Goal: Task Accomplishment & Management: Use online tool/utility

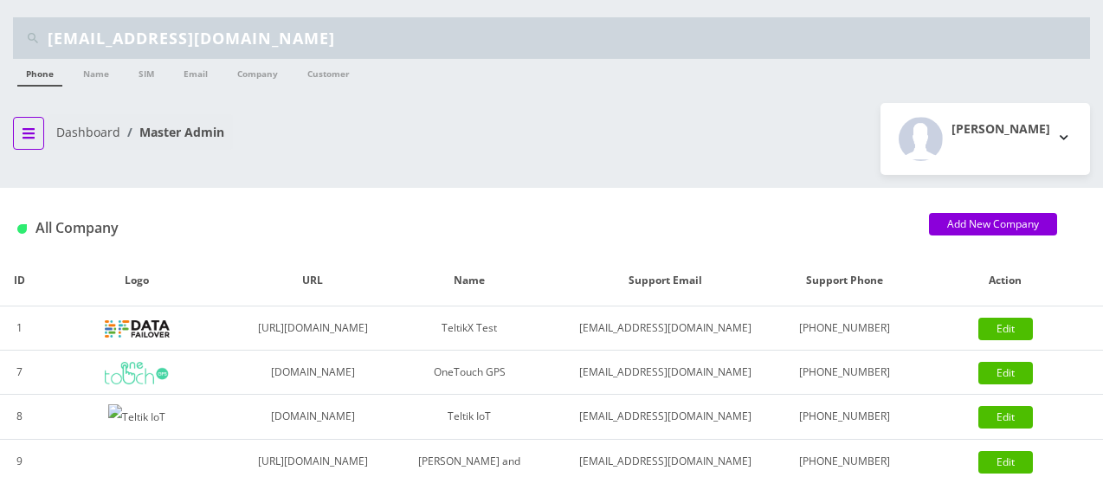
click at [23, 135] on icon "breadcrumb" at bounding box center [29, 133] width 12 height 14
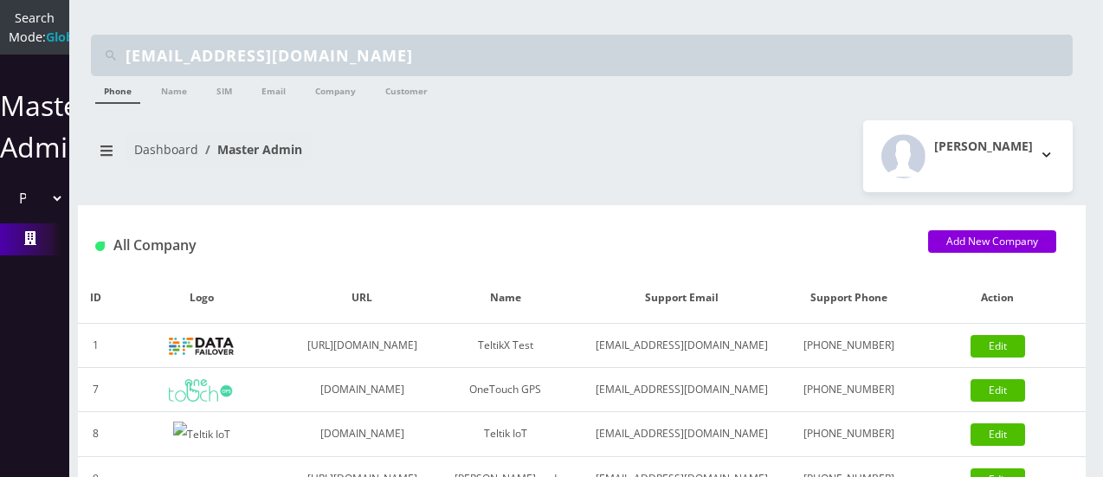
click at [51, 215] on select "Please select a Company TeltikX Test OneTouch GPS Teltik IoT Hale and Serrano P…" at bounding box center [34, 198] width 59 height 33
select select "1"
click at [5, 200] on select "Please select a Company TeltikX Test OneTouch GPS Teltik IoT Hale and Serrano P…" at bounding box center [34, 198] width 59 height 33
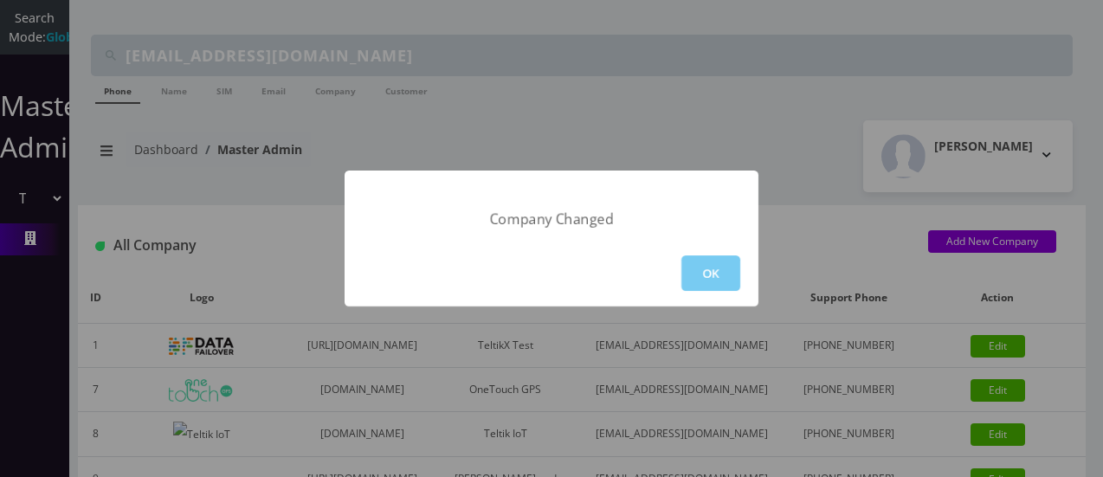
click at [698, 281] on button "OK" at bounding box center [710, 272] width 59 height 35
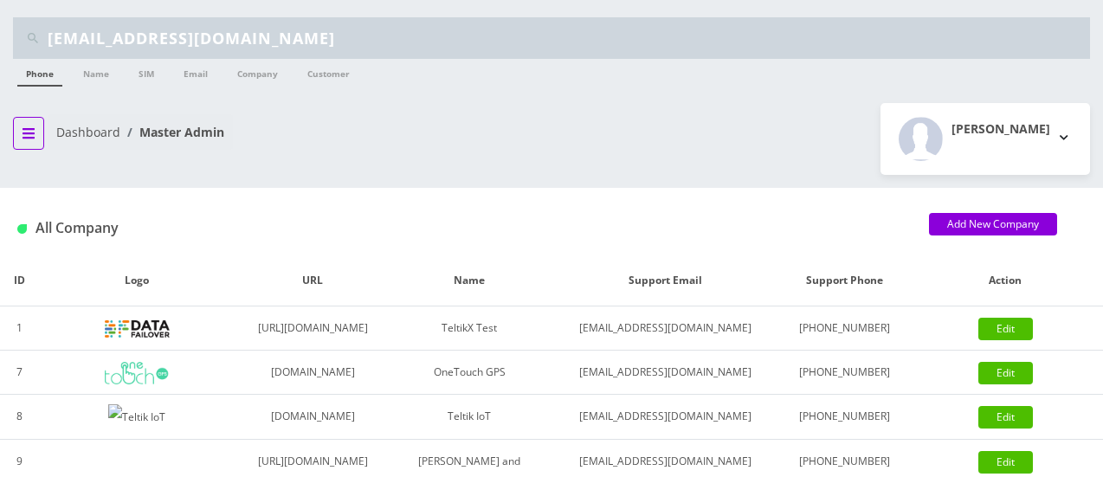
click at [21, 143] on button "breadcrumb" at bounding box center [28, 133] width 31 height 33
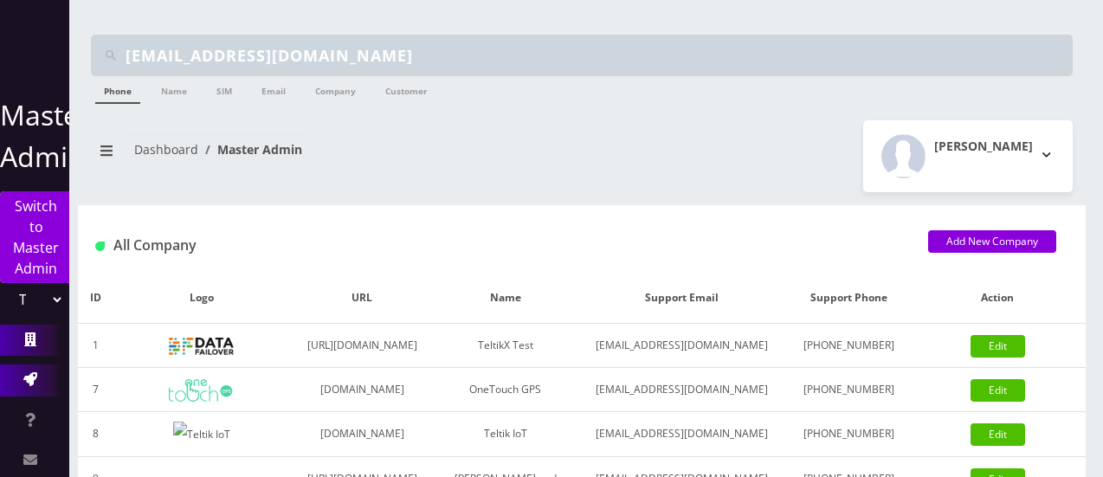
click at [29, 380] on icon at bounding box center [30, 379] width 14 height 14
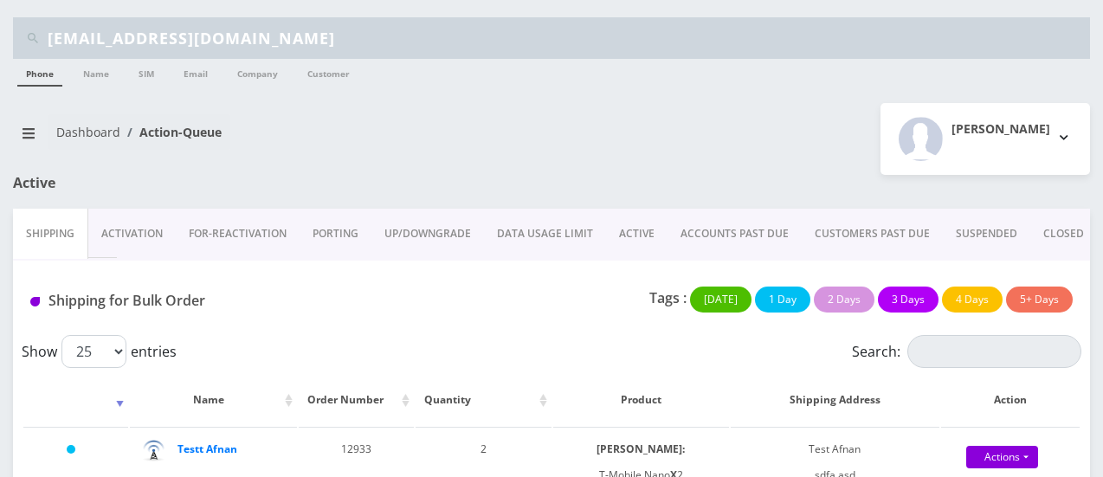
click at [696, 233] on link "ACCOUNTS PAST DUE" at bounding box center [734, 234] width 134 height 50
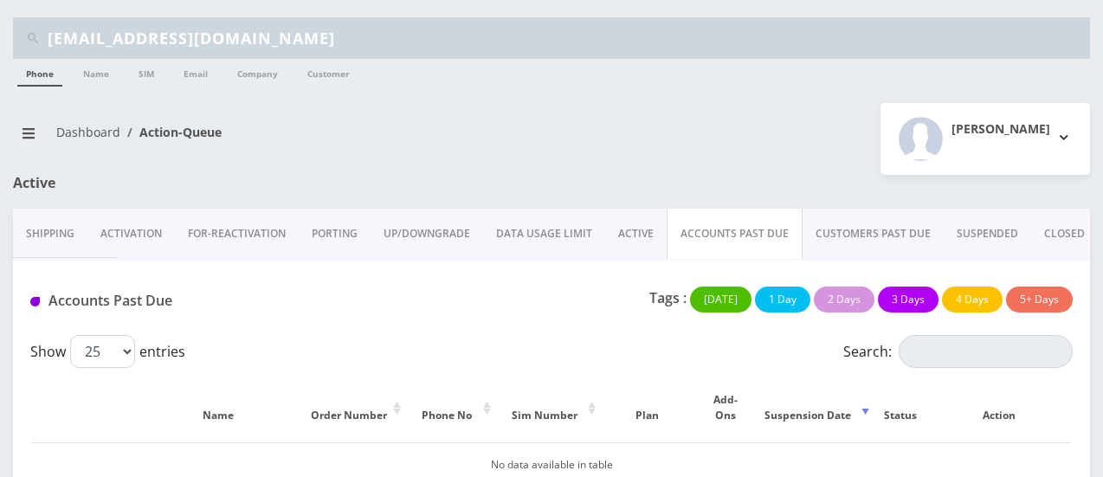
click at [118, 230] on link "Activation" at bounding box center [130, 234] width 87 height 50
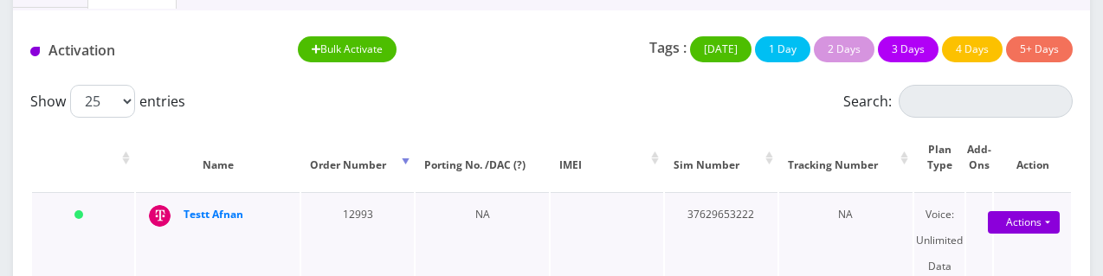
scroll to position [249, 0]
